Goal: Task Accomplishment & Management: Use online tool/utility

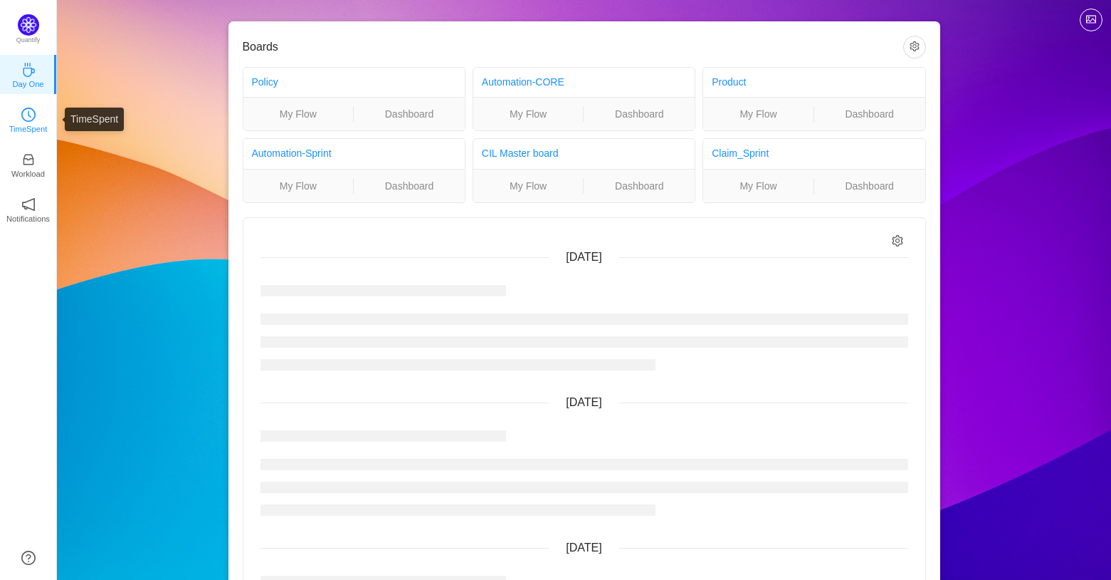
click at [33, 132] on p "TimeSpent" at bounding box center [28, 128] width 38 height 13
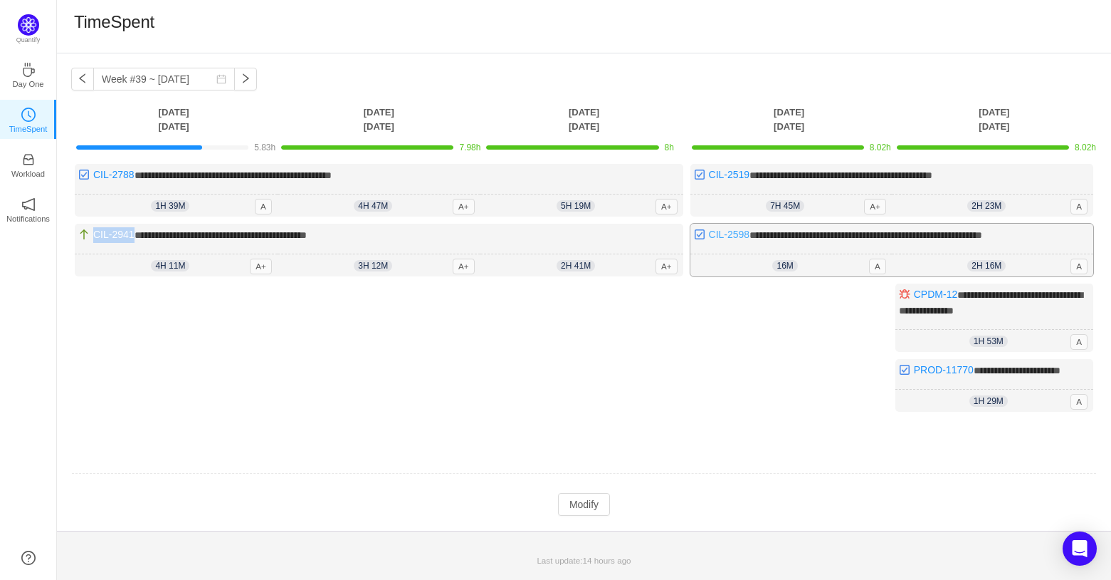
click at [729, 231] on link "CIL-2598" at bounding box center [729, 234] width 41 height 11
click at [943, 369] on link "PROD-11770" at bounding box center [944, 369] width 60 height 11
click at [115, 241] on div "**********" at bounding box center [379, 250] width 609 height 53
click at [115, 233] on link "CIL-2941" at bounding box center [113, 234] width 41 height 11
click at [80, 78] on button "button" at bounding box center [82, 79] width 23 height 23
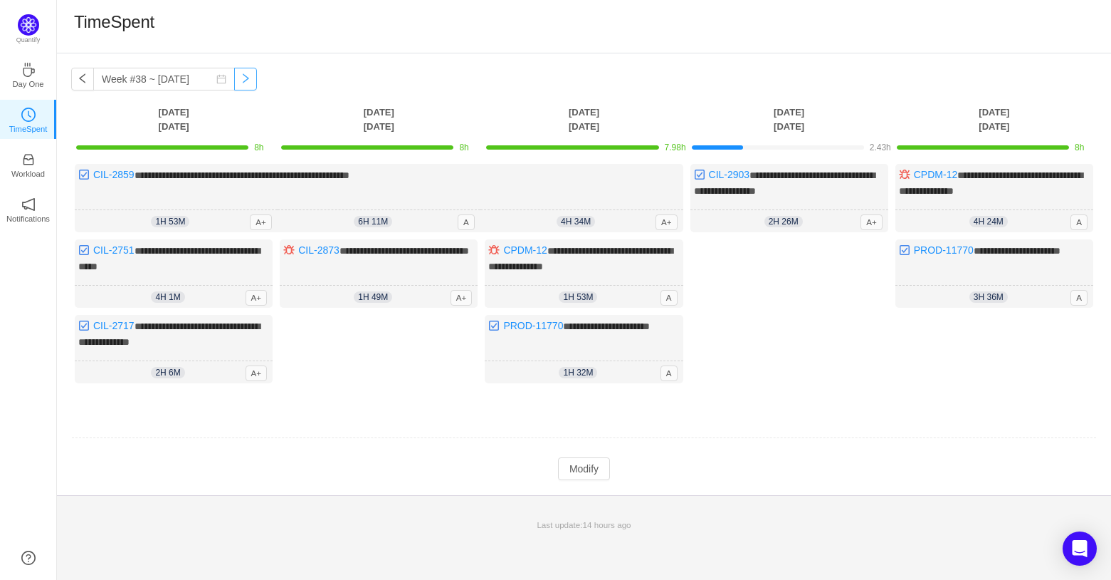
click at [236, 77] on button "button" at bounding box center [245, 79] width 23 height 23
type input "Week #39 ~ [DATE]"
